Goal: Transaction & Acquisition: Subscribe to service/newsletter

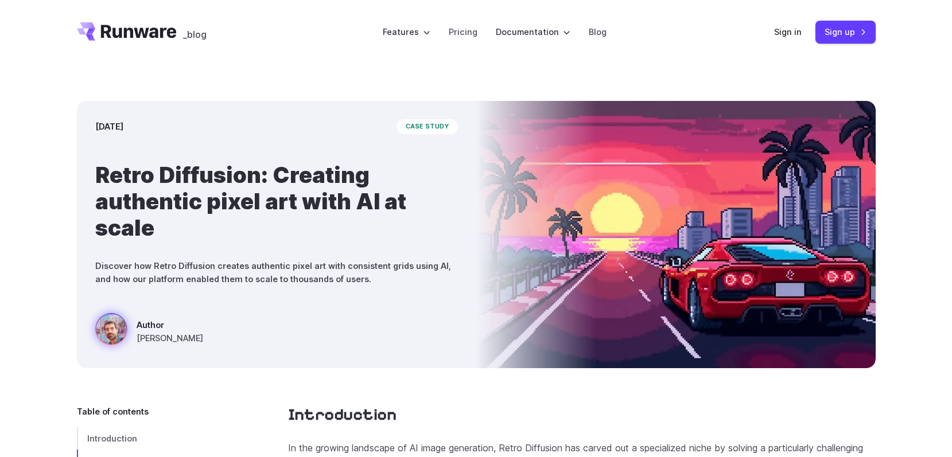
drag, startPoint x: 905, startPoint y: 413, endPoint x: 799, endPoint y: -22, distance: 447.8
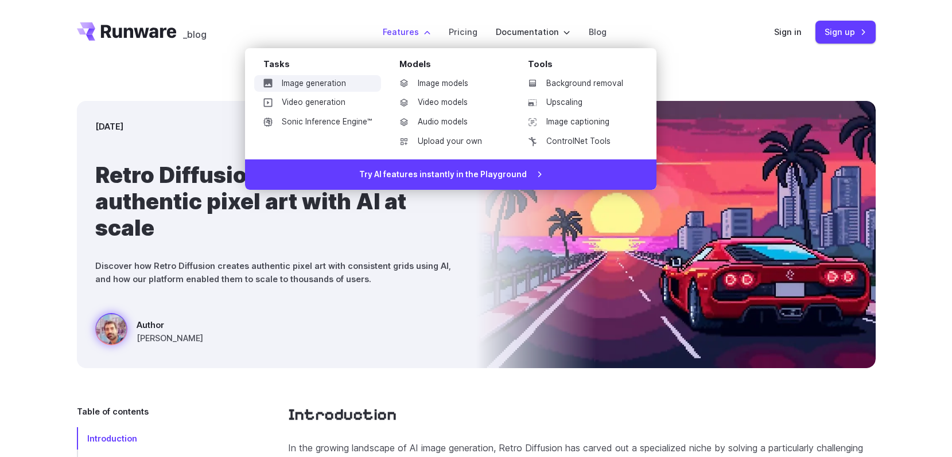
click at [322, 80] on link "Image generation" at bounding box center [317, 83] width 127 height 17
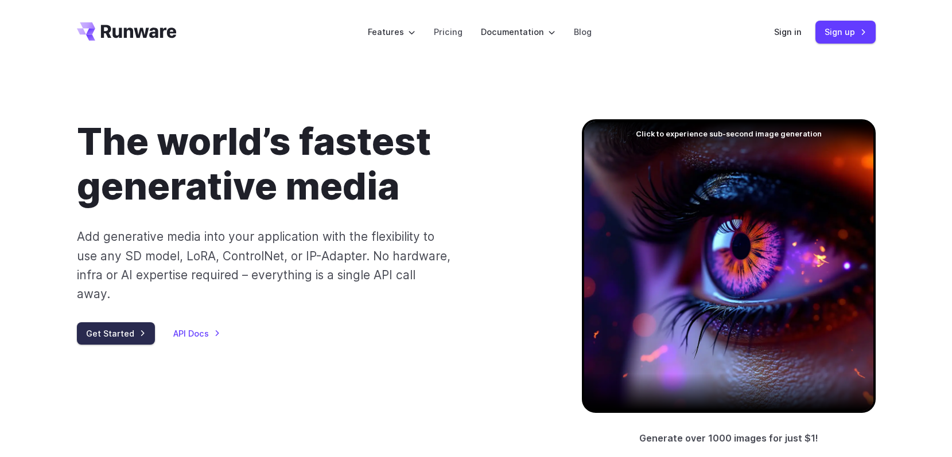
click at [134, 322] on link "Get Started" at bounding box center [116, 333] width 78 height 22
click at [216, 327] on link "API Docs" at bounding box center [196, 333] width 47 height 13
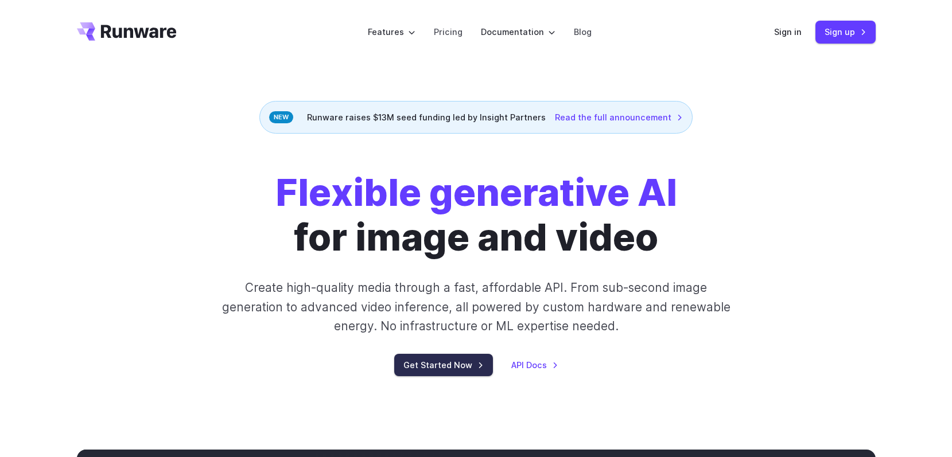
click at [472, 361] on link "Get Started Now" at bounding box center [443, 365] width 99 height 22
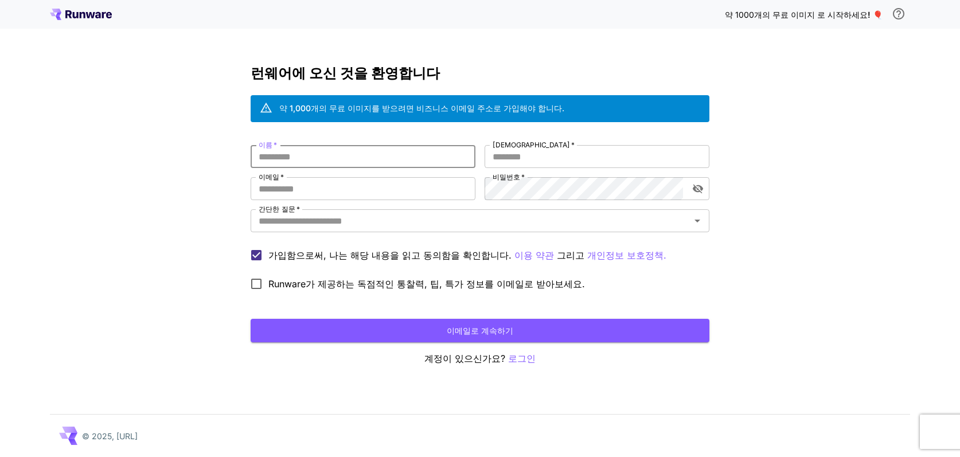
click at [365, 157] on input "이름   *" at bounding box center [363, 156] width 225 height 23
click at [374, 154] on input "이름   *" at bounding box center [363, 156] width 225 height 23
type input "*"
click at [536, 153] on input "[DEMOGRAPHIC_DATA]   *" at bounding box center [597, 156] width 225 height 23
type input "****"
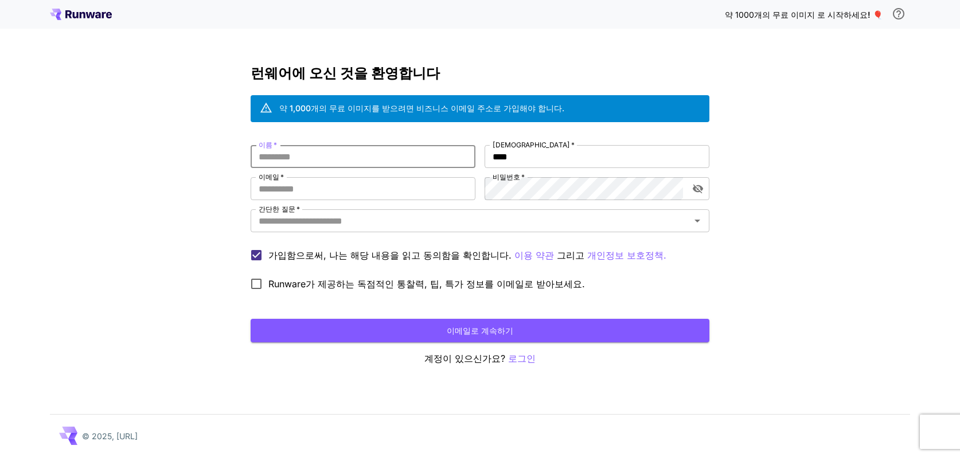
click at [403, 159] on input "이름   *" at bounding box center [363, 156] width 225 height 23
type input "********"
click at [431, 193] on input "이메일   *" at bounding box center [363, 188] width 225 height 23
type input "**********"
click at [614, 217] on input "간단한 질문   *" at bounding box center [470, 221] width 433 height 16
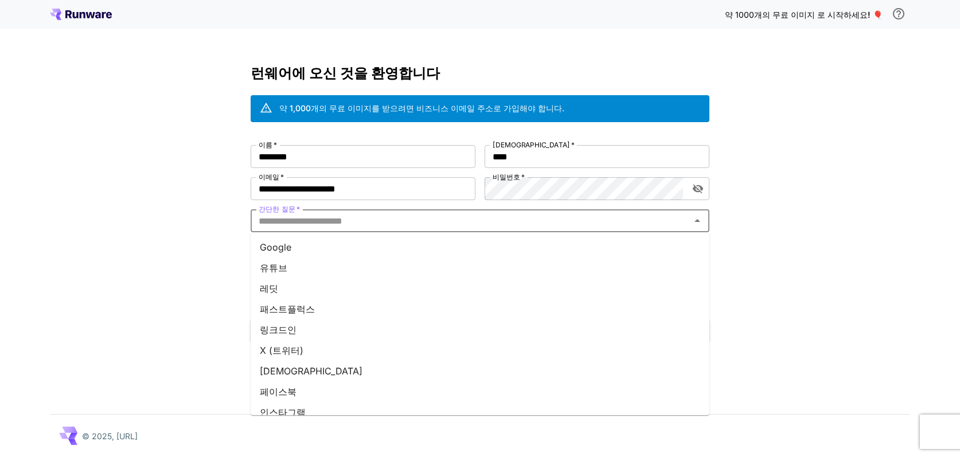
click at [482, 265] on li "유튜브" at bounding box center [480, 268] width 459 height 21
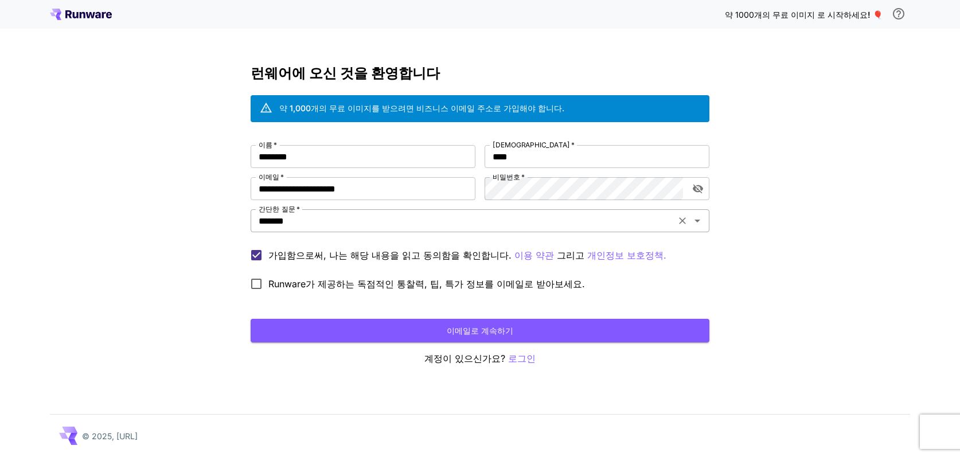
click at [431, 226] on input "*******" at bounding box center [463, 221] width 418 height 16
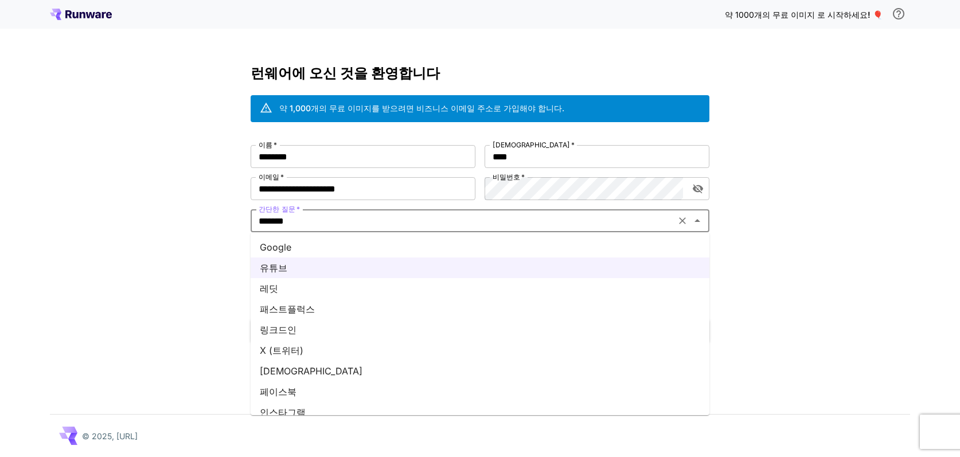
click at [376, 289] on li "레딧" at bounding box center [480, 288] width 459 height 21
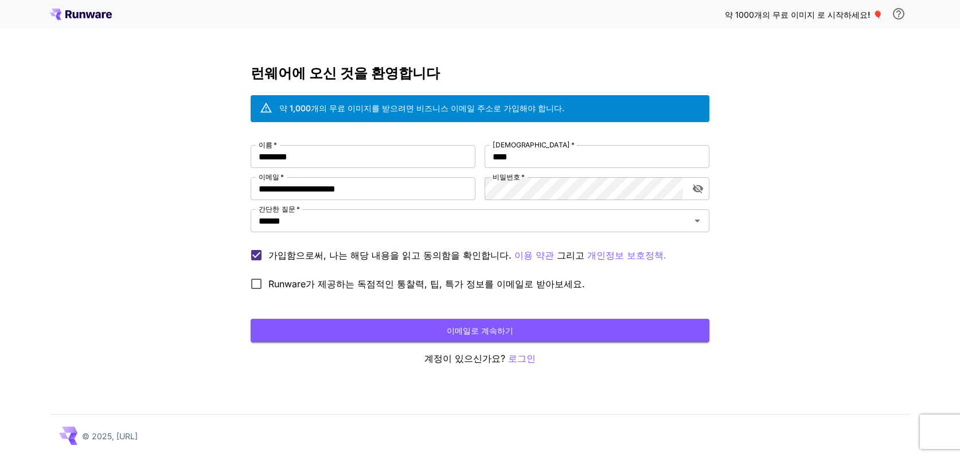
click at [273, 283] on font "Runware가 제공하는 독점적인 통찰력, 팁, 특가 정보를 이메일로 받아보세요." at bounding box center [427, 283] width 317 height 11
click at [355, 291] on label "Runware가 제공하는 독점적인 통찰력, 팁, 특가 정보를 이메일로 받아보세요." at bounding box center [414, 284] width 341 height 24
click at [408, 326] on button "이메일로 계속하기" at bounding box center [480, 331] width 459 height 24
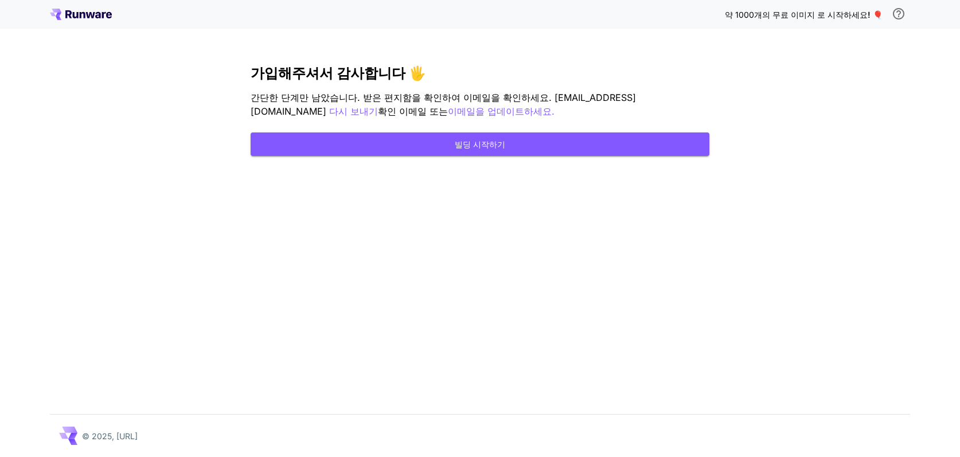
click at [37, 185] on div "약 1000개의 무료 이미지 로 시작하세요 ! 🎈 가입해주셔서 감사합니다 🖐️ 간단한 단계만 남았습니다. 받은 편지함을 확인하여 이메일을 확인…" at bounding box center [480, 228] width 960 height 457
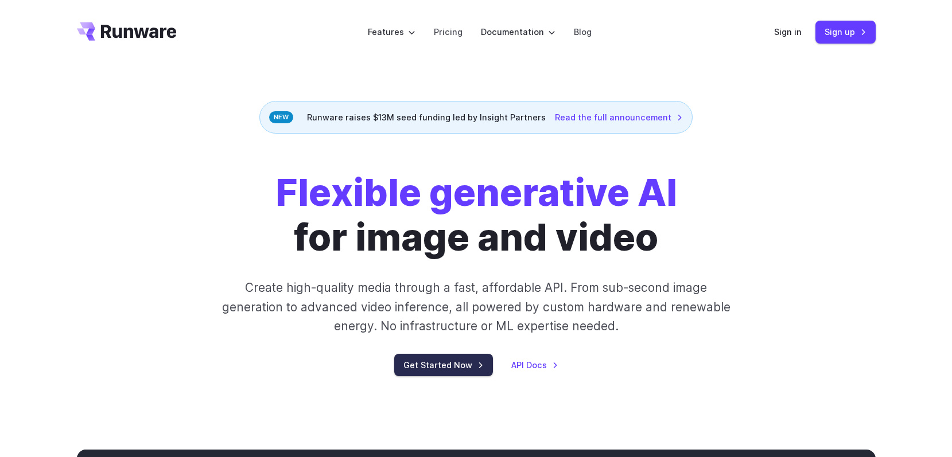
click at [464, 359] on link "Get Started Now" at bounding box center [443, 365] width 99 height 22
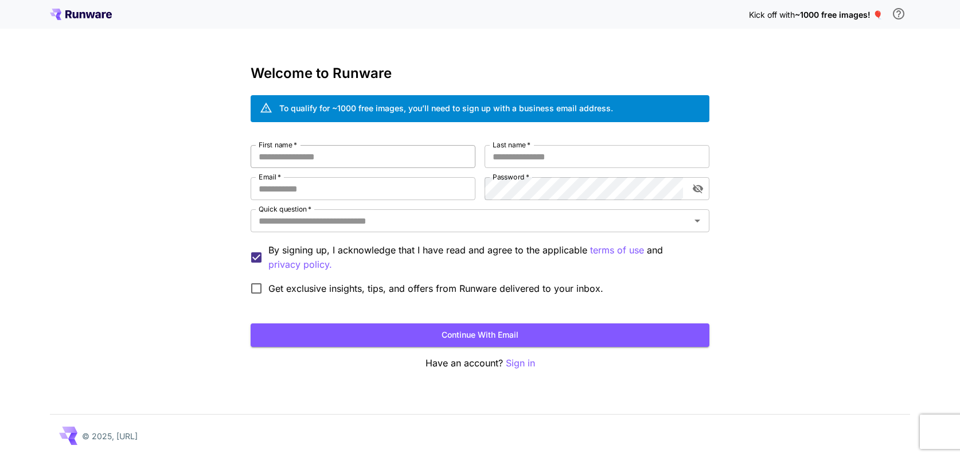
click at [360, 157] on input "First name   *" at bounding box center [363, 156] width 225 height 23
click at [343, 197] on input "Email   *" at bounding box center [363, 188] width 225 height 23
click at [787, 162] on div "Kick off with ~1000 free images! 🎈 Welcome to Runware To qualify for ~1000 free…" at bounding box center [480, 228] width 960 height 457
click at [707, 228] on div "Quick question   *" at bounding box center [480, 220] width 459 height 23
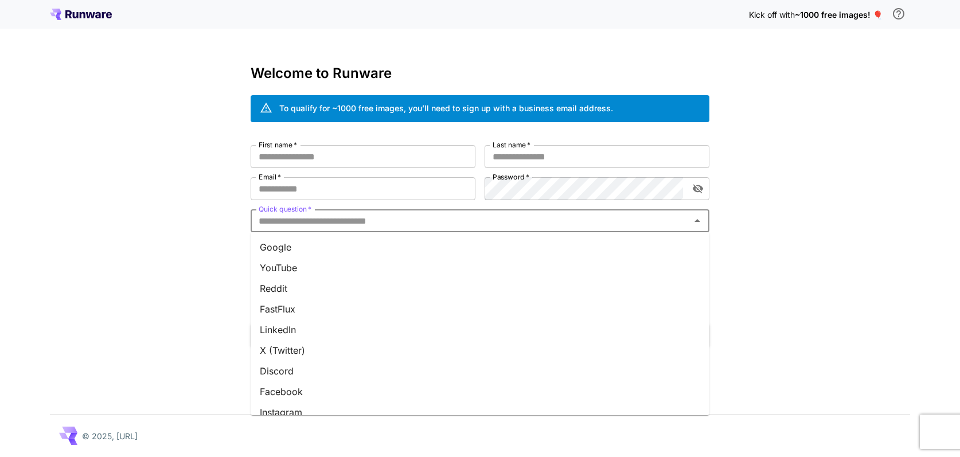
drag, startPoint x: 694, startPoint y: 223, endPoint x: 780, endPoint y: 245, distance: 88.8
click at [780, 244] on div "Kick off with ~1000 free images! 🎈 Welcome to Runware To qualify for ~1000 free…" at bounding box center [480, 228] width 960 height 457
click at [524, 266] on li "YouTube" at bounding box center [480, 268] width 459 height 21
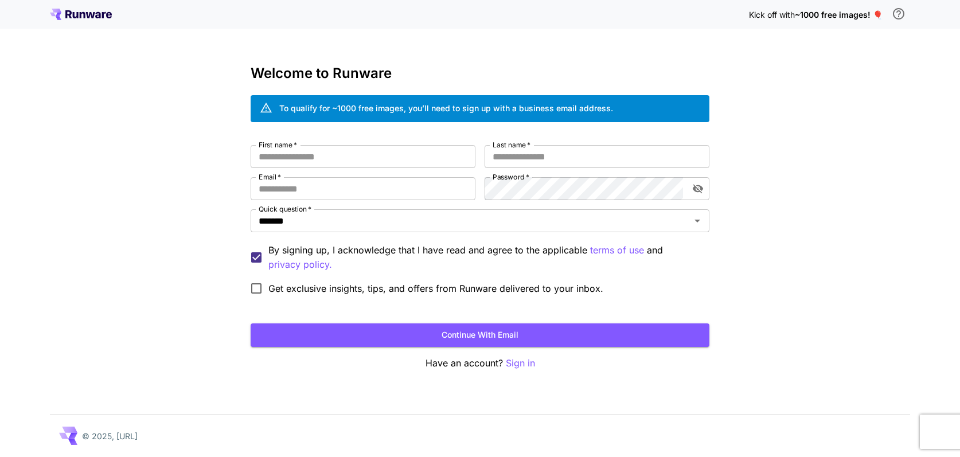
drag, startPoint x: 892, startPoint y: 17, endPoint x: 884, endPoint y: 18, distance: 8.2
click at [884, 18] on div "Kick off with ~1000 free images! 🎈" at bounding box center [829, 14] width 161 height 24
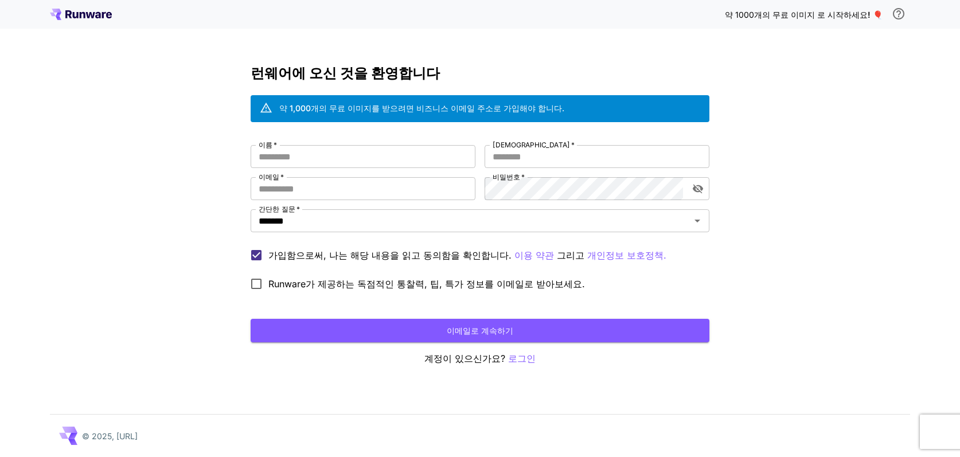
click at [804, 52] on div "약 1000개의 무료 이미지 로 시작하세요 ! 🎈 런웨어에 오신 것을 환영합니다 약 1,000개의 무료 이미지를 받으려면 비즈니스 이메일 주소…" at bounding box center [480, 228] width 960 height 457
